Goal: Task Accomplishment & Management: Manage account settings

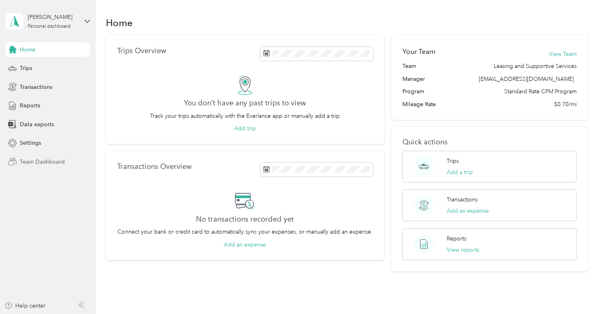
click at [29, 160] on span "Team Dashboard" at bounding box center [42, 162] width 45 height 8
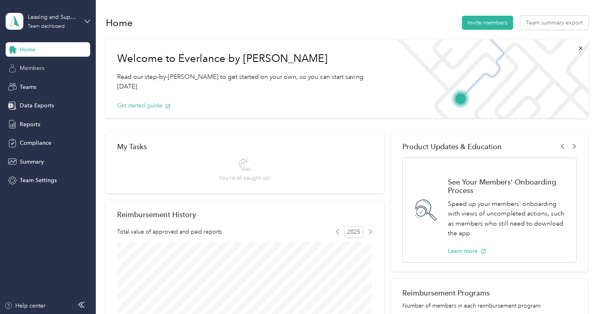
click at [32, 68] on span "Members" at bounding box center [32, 68] width 25 height 8
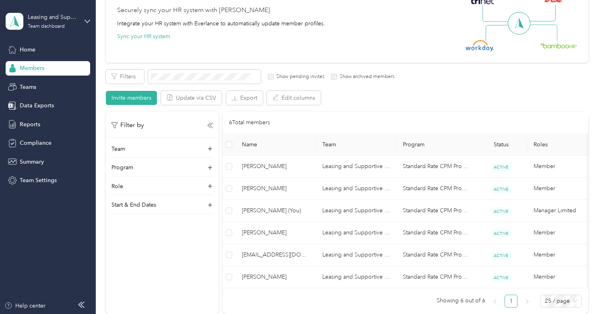
scroll to position [40, 0]
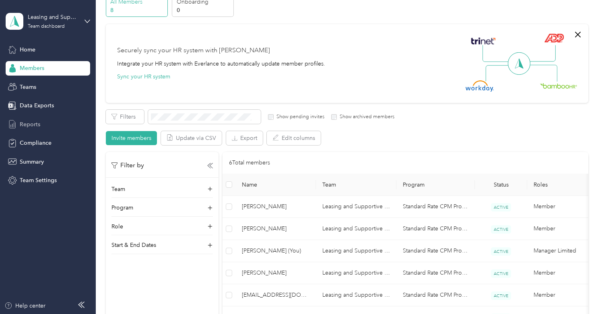
click at [31, 124] on span "Reports" at bounding box center [30, 124] width 21 height 8
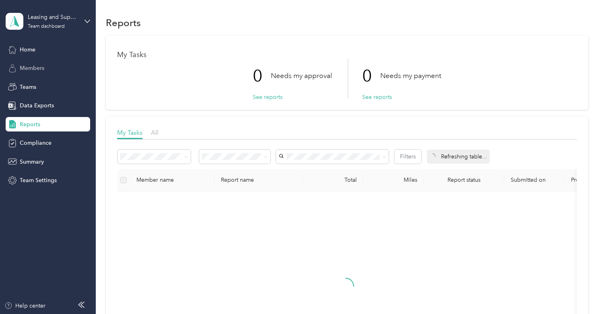
click at [33, 68] on span "Members" at bounding box center [32, 68] width 25 height 8
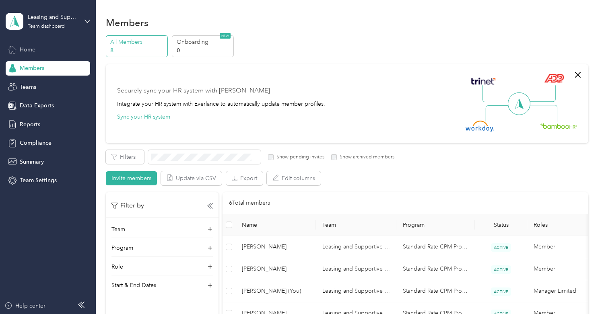
click at [32, 50] on span "Home" at bounding box center [28, 49] width 16 height 8
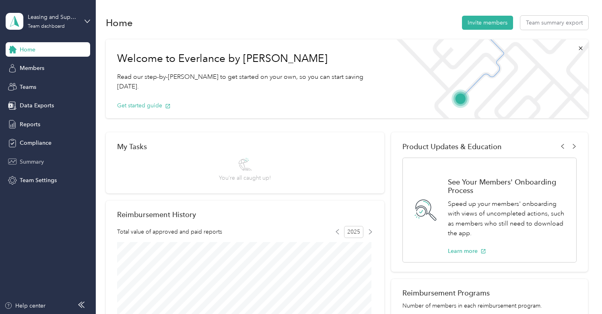
click at [31, 160] on span "Summary" at bounding box center [32, 162] width 24 height 8
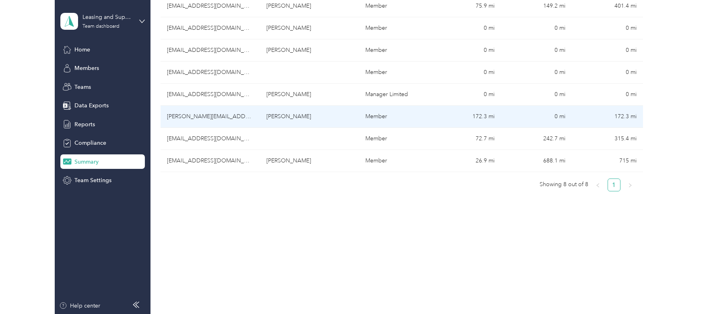
scroll to position [172, 0]
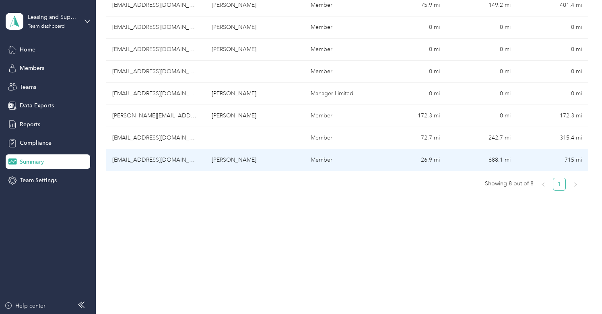
click at [173, 163] on td "[EMAIL_ADDRESS][DOMAIN_NAME]" at bounding box center [155, 160] width 99 height 22
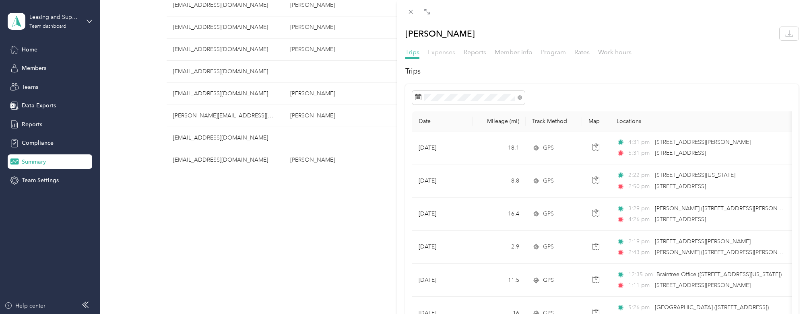
click at [440, 50] on span "Expenses" at bounding box center [441, 52] width 27 height 8
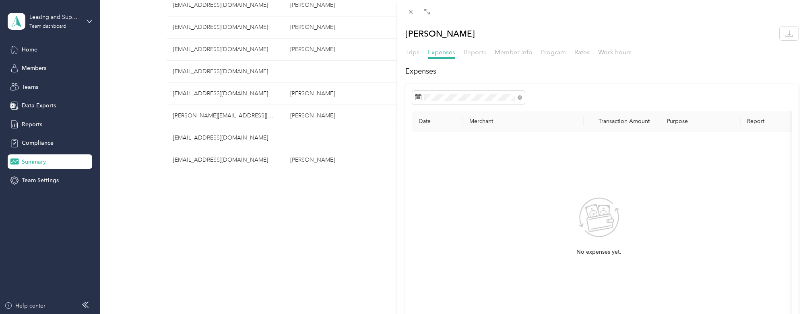
click at [471, 51] on span "Reports" at bounding box center [475, 52] width 23 height 8
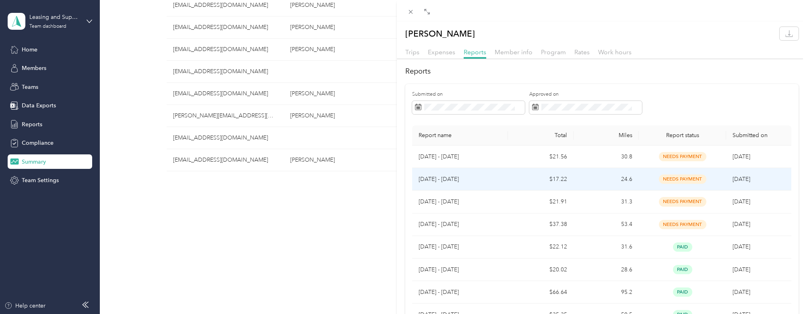
scroll to position [81, 0]
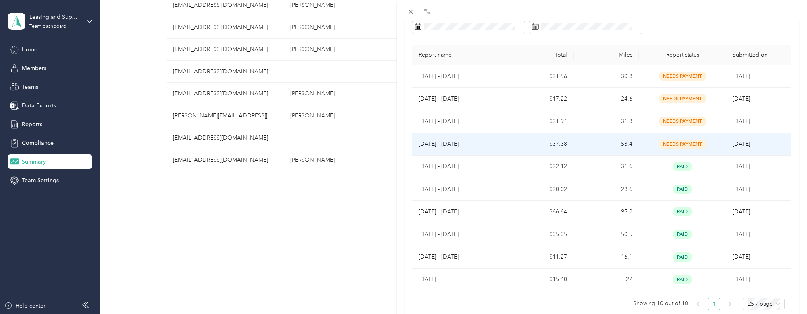
click at [448, 142] on p "[DATE] - [DATE]" at bounding box center [460, 144] width 83 height 9
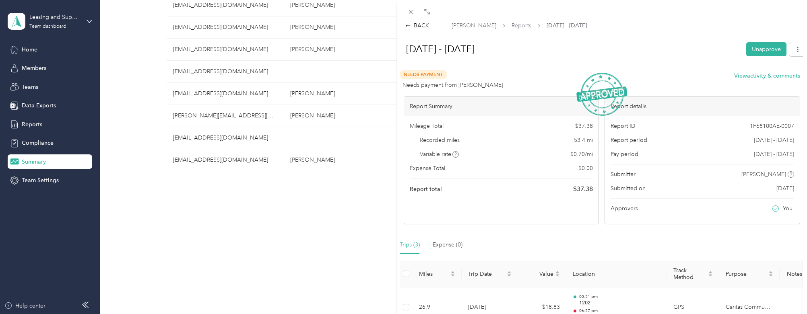
scroll to position [0, 0]
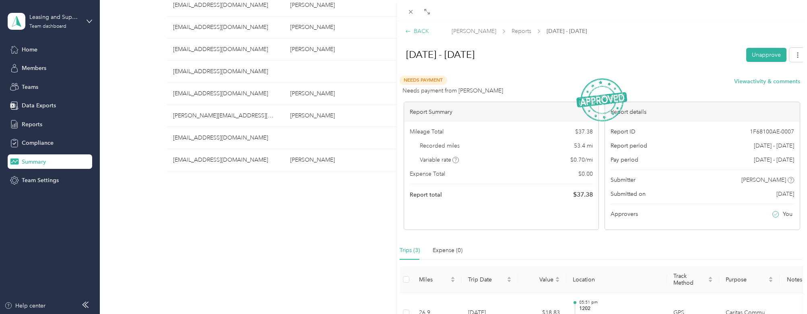
click at [420, 30] on div "BACK" at bounding box center [417, 31] width 24 height 8
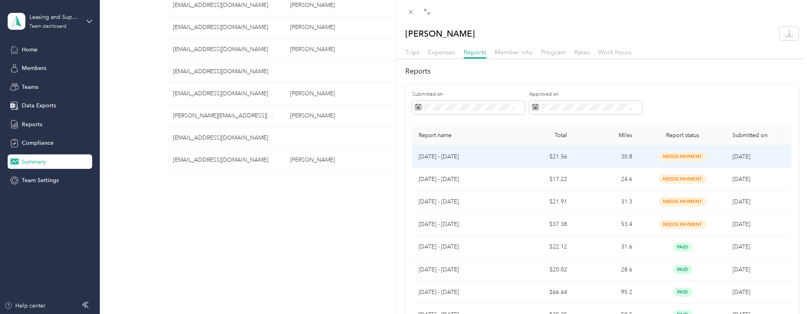
click at [602, 156] on span "needs payment" at bounding box center [683, 156] width 48 height 9
